Goal: Task Accomplishment & Management: Use online tool/utility

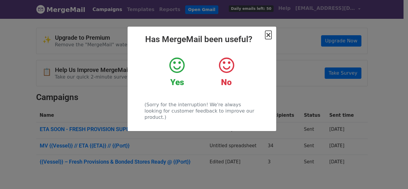
click at [267, 35] on span "×" at bounding box center [268, 35] width 6 height 8
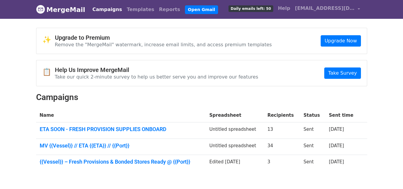
click at [247, 146] on td "Untitled spreadsheet" at bounding box center [235, 146] width 58 height 16
click at [360, 123] on td at bounding box center [364, 130] width 8 height 16
click at [129, 145] on link "MV {{Vessel}} // ETA {{ETA}} // {{Port}}" at bounding box center [121, 145] width 163 height 7
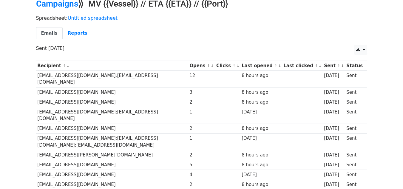
scroll to position [29, 0]
click at [97, 76] on td "[EMAIL_ADDRESS][DOMAIN_NAME];[EMAIL_ADDRESS][DOMAIN_NAME]" at bounding box center [112, 79] width 152 height 17
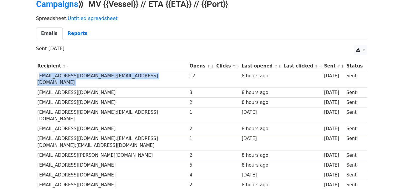
click at [97, 76] on td "[EMAIL_ADDRESS][DOMAIN_NAME];[EMAIL_ADDRESS][DOMAIN_NAME]" at bounding box center [112, 79] width 152 height 17
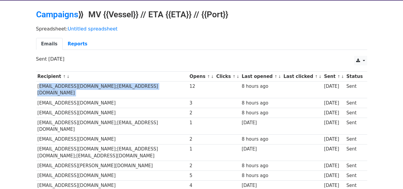
scroll to position [17, 0]
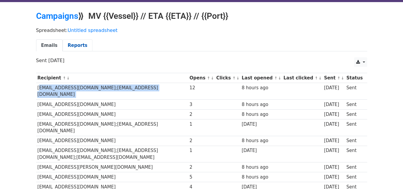
click at [73, 47] on link "Reports" at bounding box center [78, 45] width 30 height 12
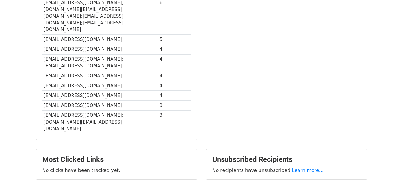
scroll to position [211, 0]
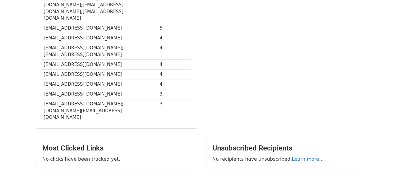
click at [121, 138] on div "Most Clicked Links No clicks have been tracked yet." at bounding box center [116, 153] width 161 height 30
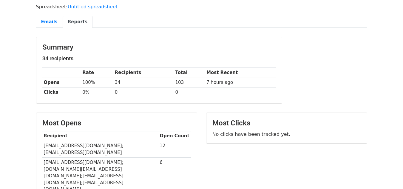
scroll to position [0, 0]
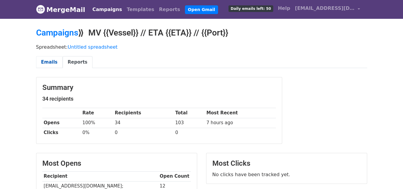
click at [48, 61] on link "Emails" at bounding box center [49, 62] width 27 height 12
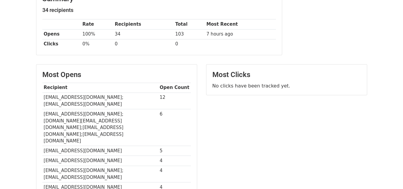
scroll to position [68, 0]
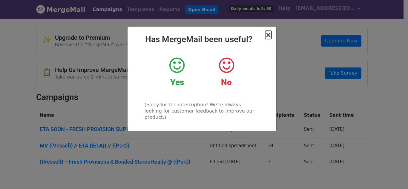
click at [269, 35] on span "×" at bounding box center [268, 35] width 6 height 8
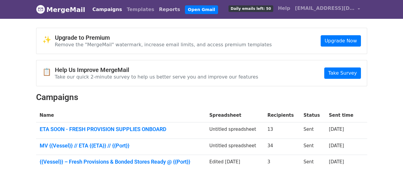
click at [157, 10] on link "Reports" at bounding box center [170, 10] width 26 height 12
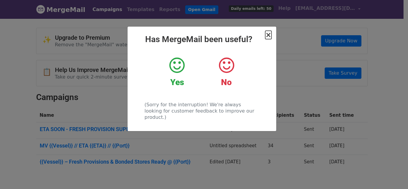
click at [268, 36] on span "×" at bounding box center [268, 35] width 6 height 8
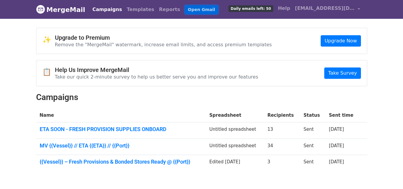
click at [185, 6] on link "Open Gmail" at bounding box center [201, 9] width 33 height 9
